Goal: Task Accomplishment & Management: Complete application form

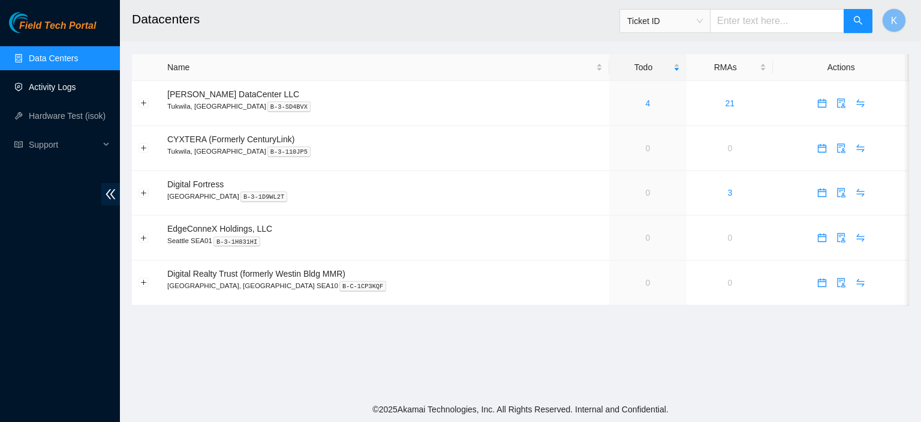
click at [45, 84] on link "Activity Logs" at bounding box center [52, 87] width 47 height 10
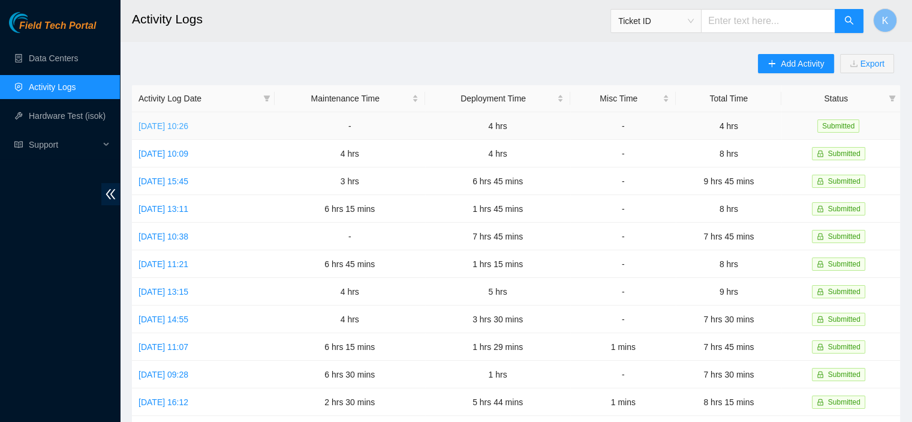
click at [188, 122] on link "Mon, 08 Sep 2025 10:26" at bounding box center [164, 126] width 50 height 10
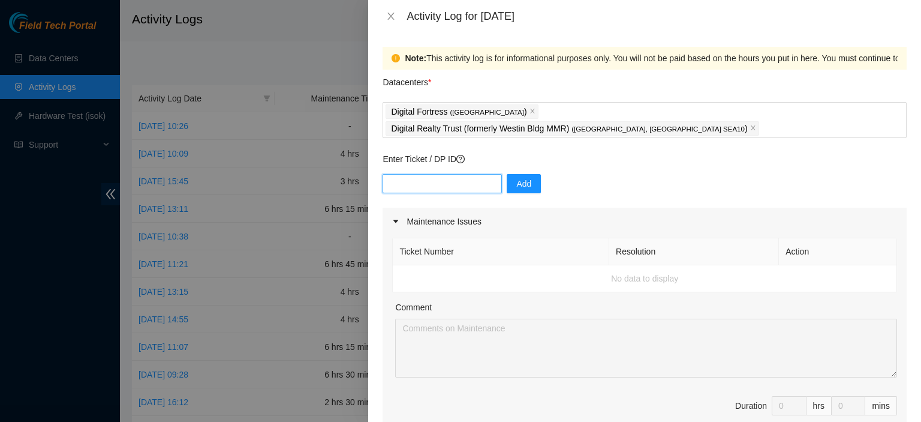
click at [425, 174] on input "text" at bounding box center [442, 183] width 119 height 19
type input "dp64870"
click at [518, 177] on span "Add" at bounding box center [523, 183] width 15 height 13
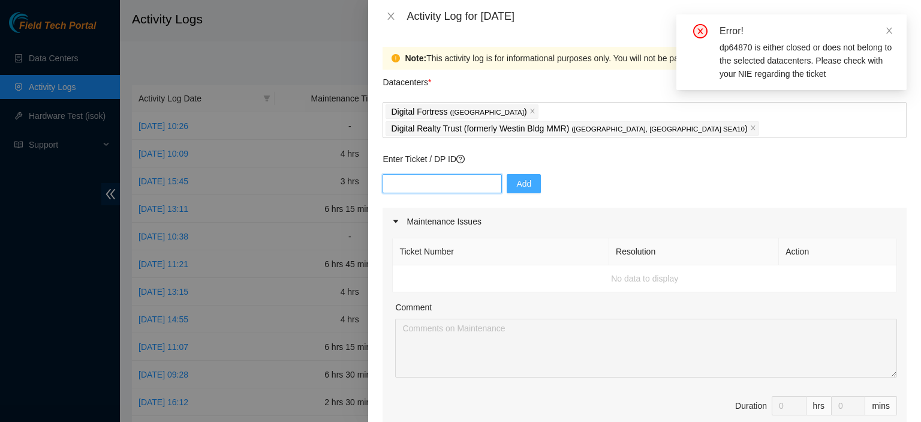
click at [422, 174] on input "text" at bounding box center [442, 183] width 119 height 19
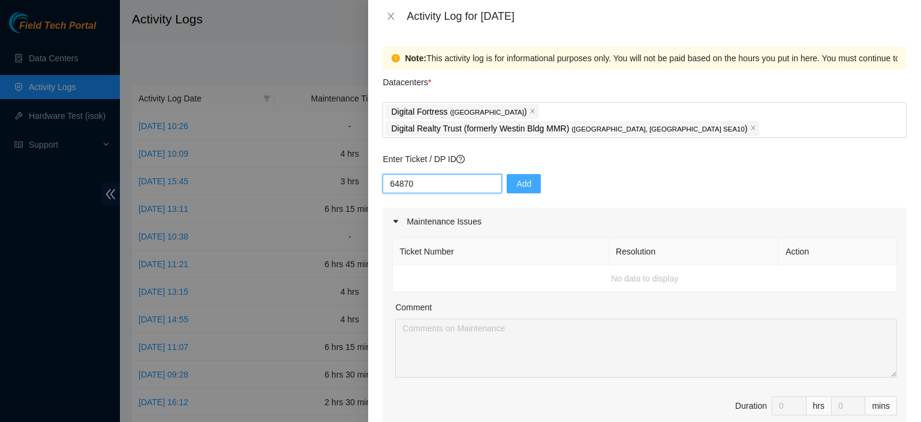
type input "64870"
click at [520, 177] on span "Add" at bounding box center [523, 183] width 15 height 13
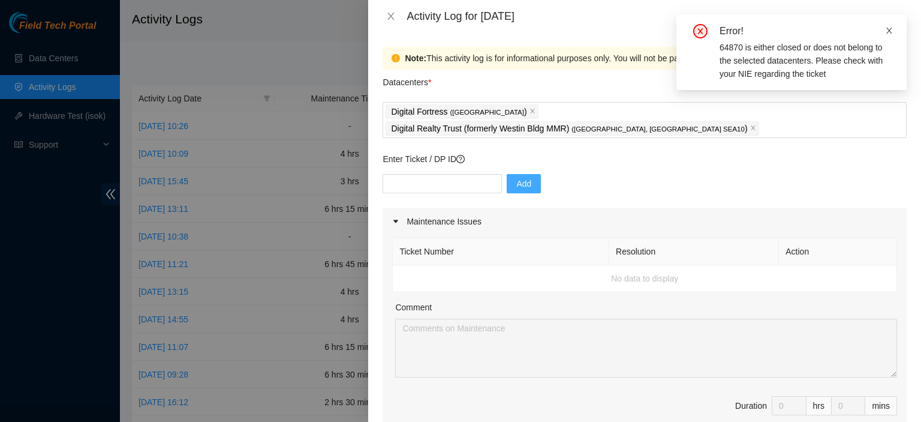
click at [890, 33] on icon "close" at bounding box center [889, 30] width 8 height 8
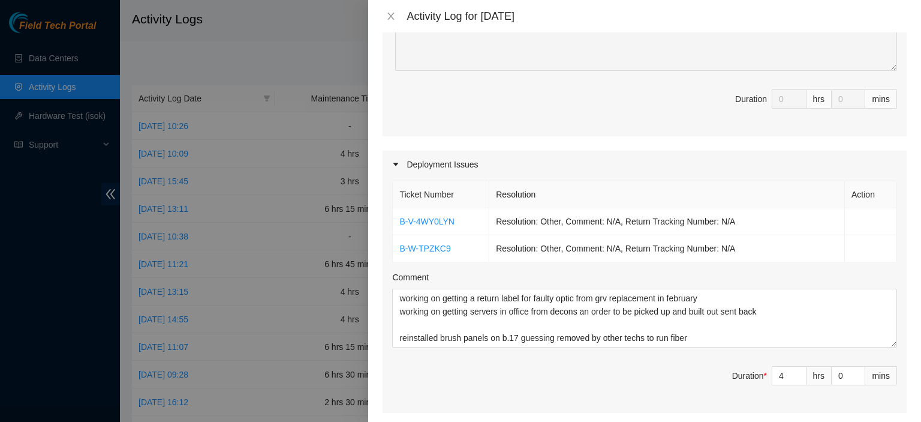
scroll to position [310, 0]
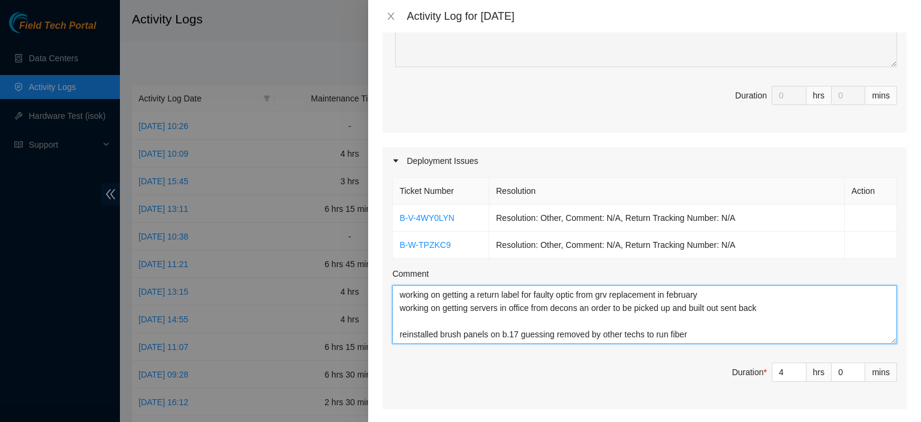
click at [758, 318] on textarea "working on getting a return label for faulty optic from grv replacement in febr…" at bounding box center [644, 314] width 505 height 59
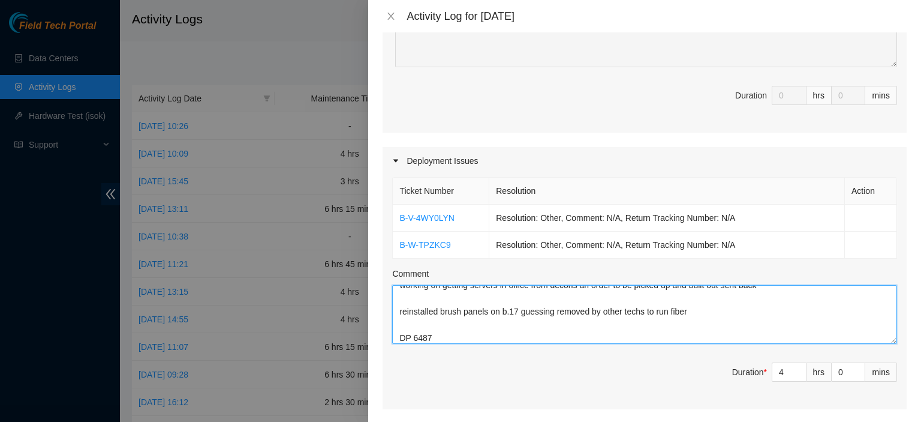
click at [528, 314] on textarea "working on getting a return label for faulty optic from grv replacement in febr…" at bounding box center [644, 314] width 505 height 59
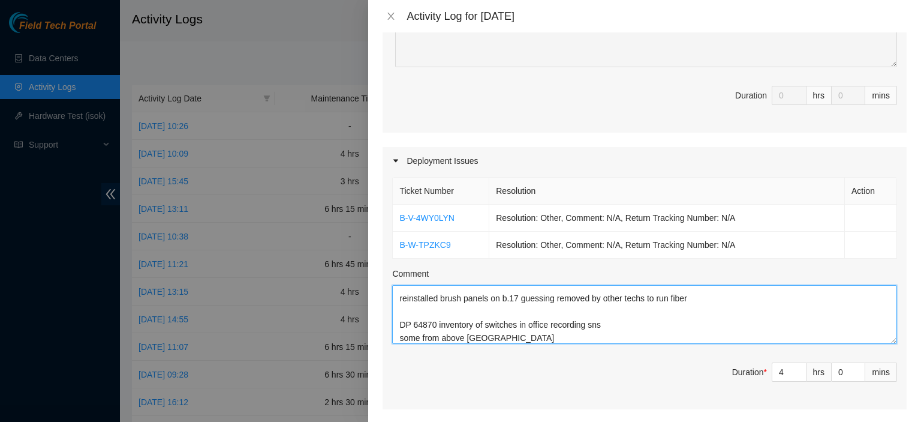
scroll to position [49, 0]
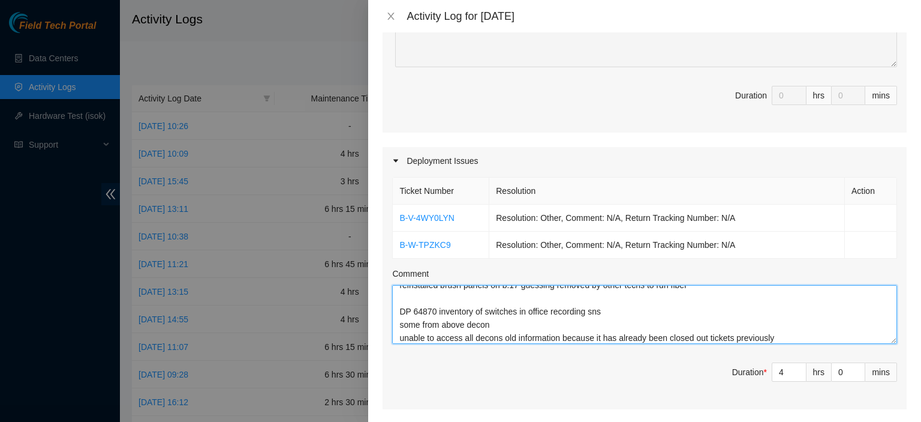
type textarea "working on getting a return label for faulty optic from grv replacement in febr…"
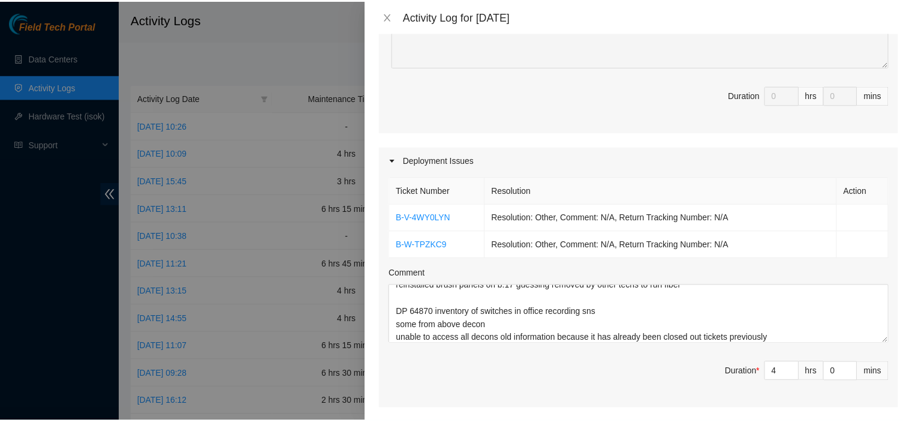
scroll to position [590, 0]
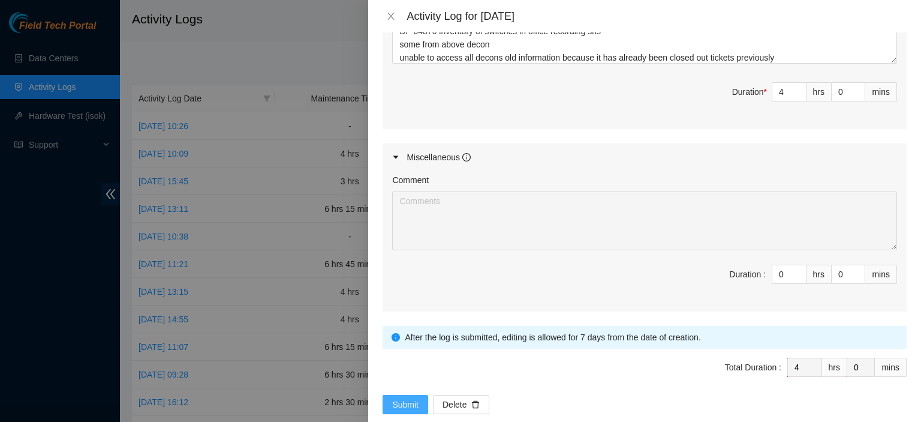
click at [405, 398] on span "Submit" at bounding box center [405, 404] width 26 height 13
